Goal: Use online tool/utility: Utilize a website feature to perform a specific function

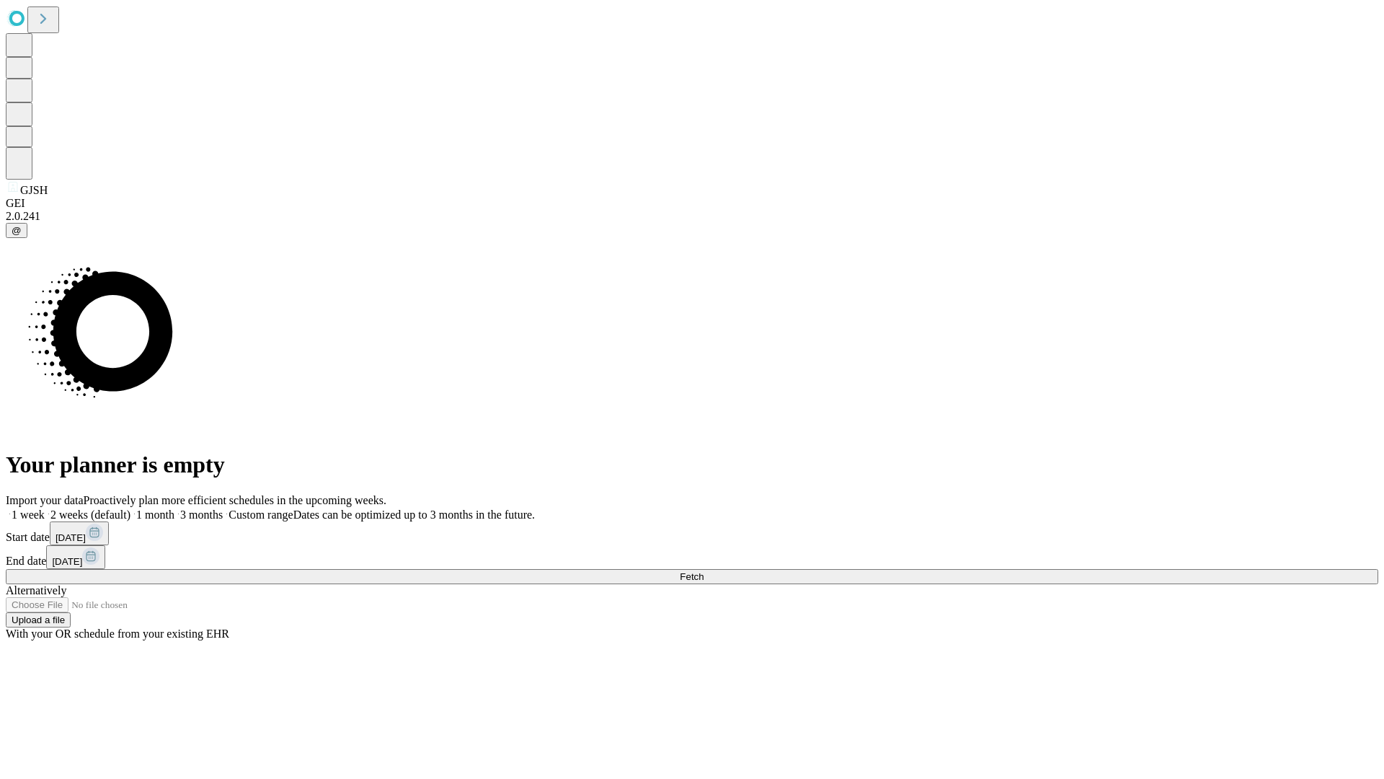
click at [704, 571] on span "Fetch" at bounding box center [692, 576] width 24 height 11
